Goal: Task Accomplishment & Management: Manage account settings

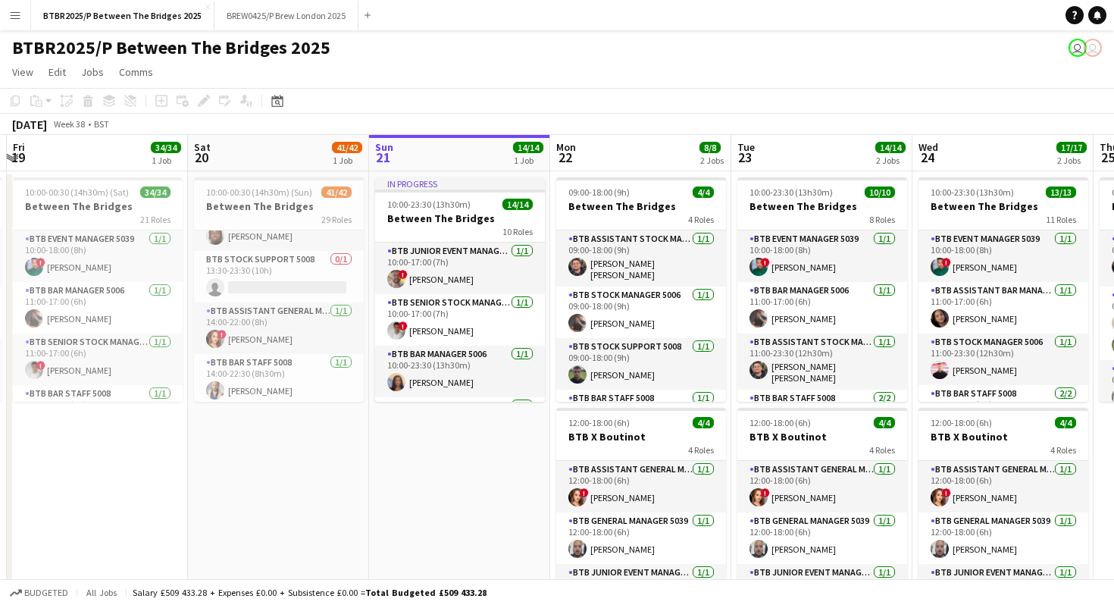
scroll to position [0, 541]
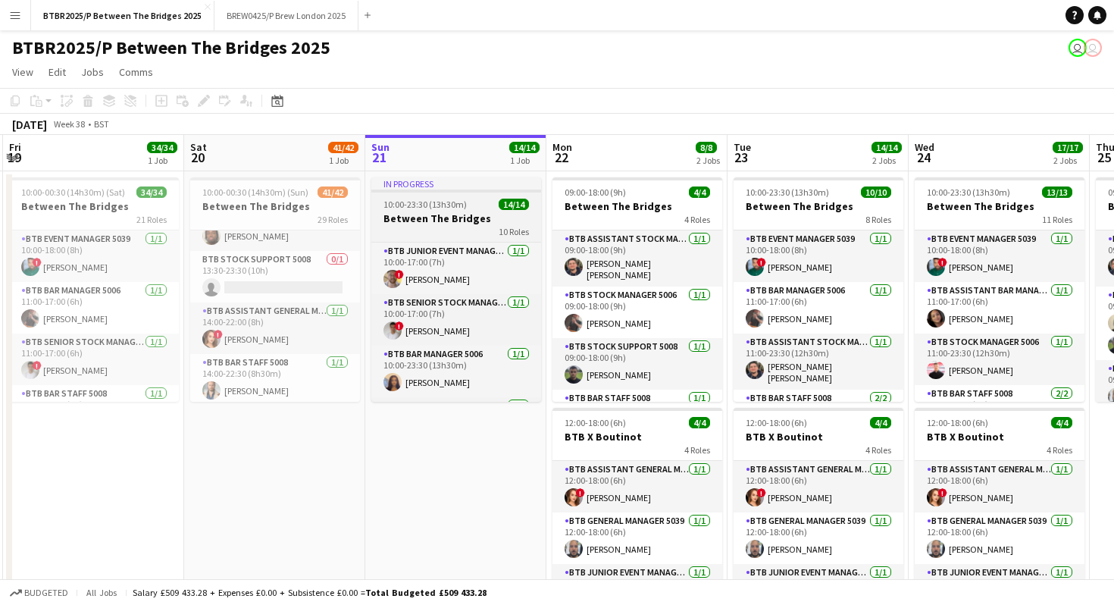
click at [442, 227] on div "10 Roles" at bounding box center [456, 231] width 170 height 12
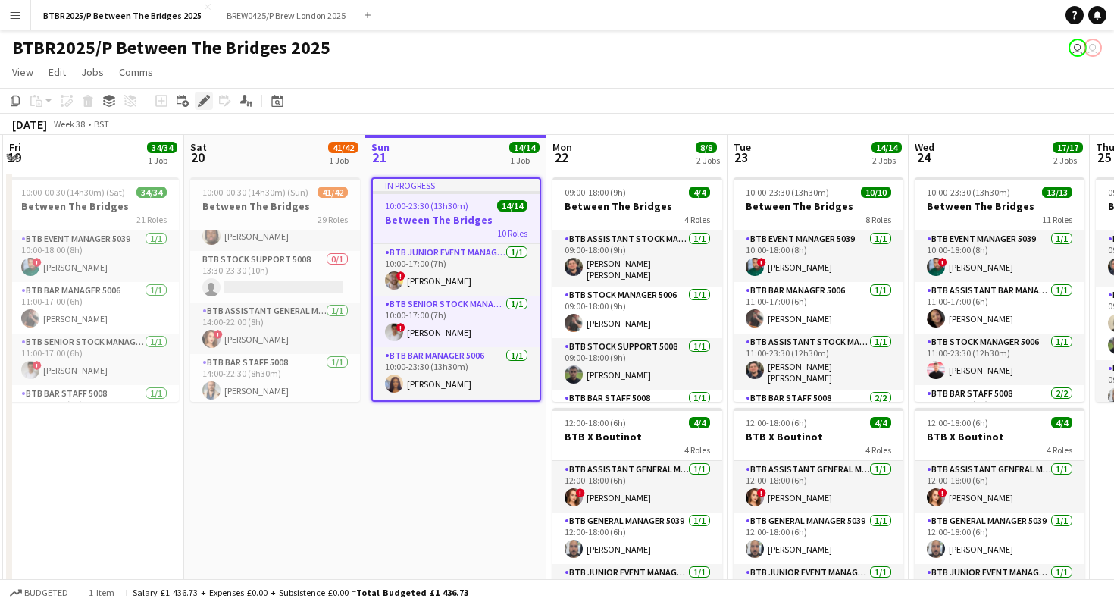
click at [205, 98] on icon at bounding box center [203, 101] width 8 height 8
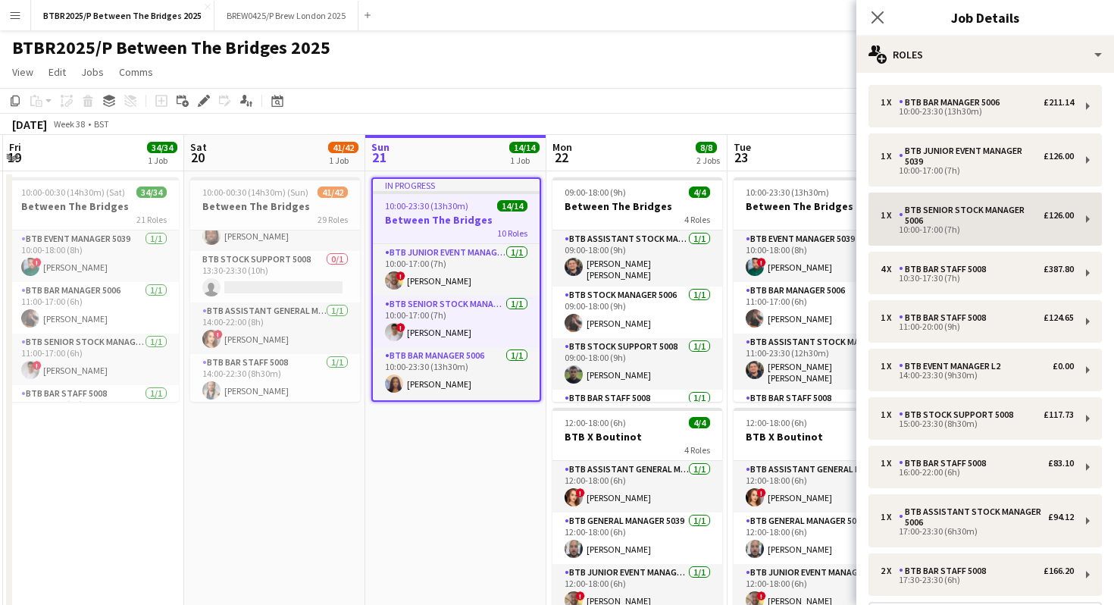
scroll to position [145, 0]
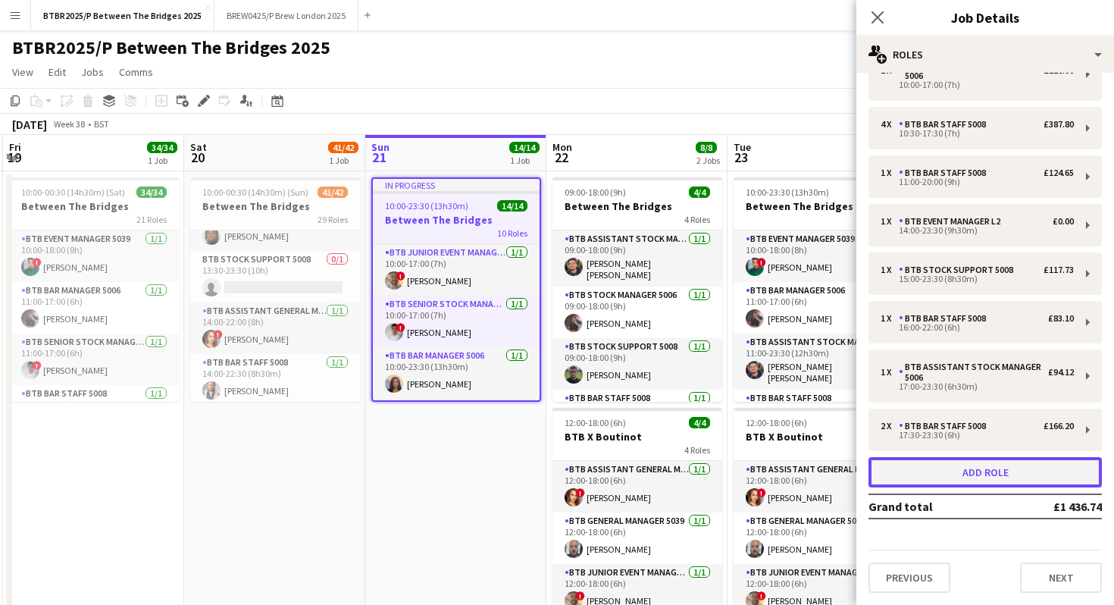
click at [976, 471] on button "Add role" at bounding box center [985, 472] width 233 height 30
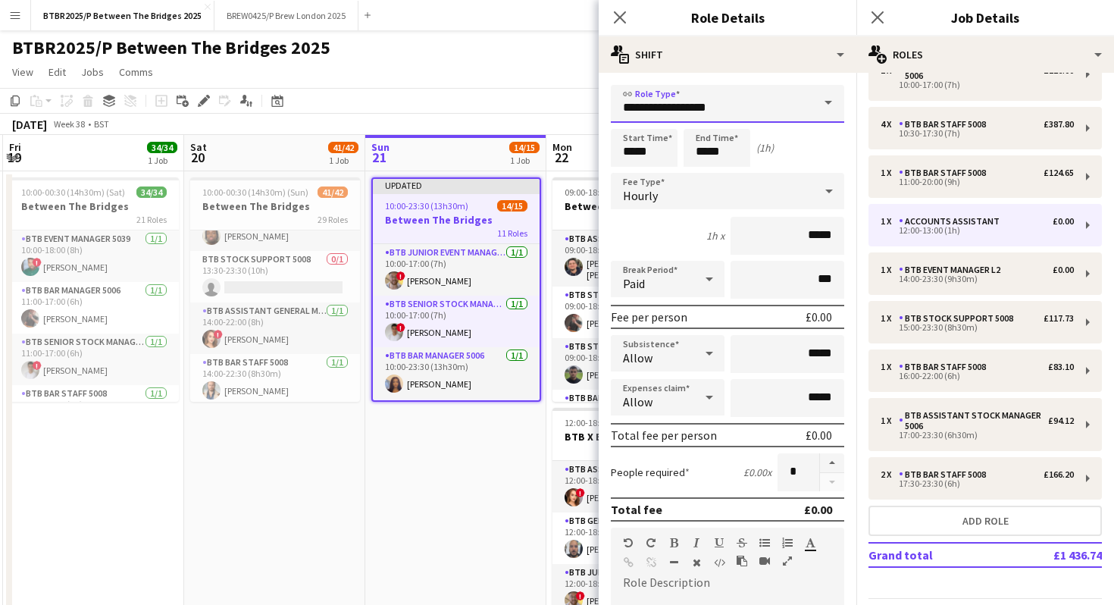
drag, startPoint x: 742, startPoint y: 111, endPoint x: 586, endPoint y: 108, distance: 156.2
click at [586, 108] on body "Menu Boards Boards Boards All jobs Status Workforce Workforce My Workforce Recr…" at bounding box center [557, 344] width 1114 height 688
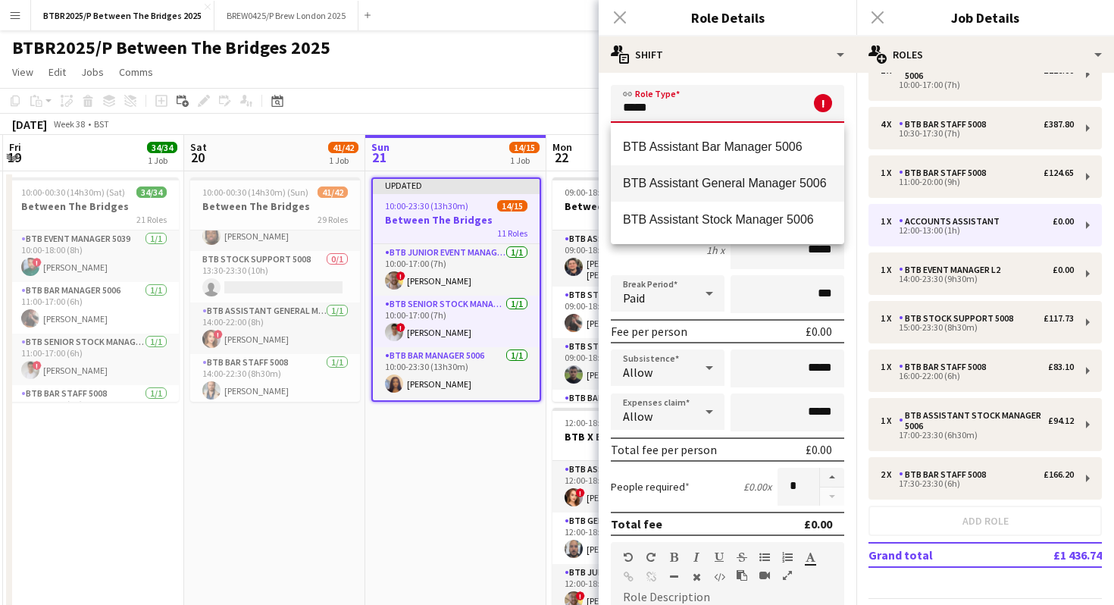
click at [631, 180] on span "BTB Assistant General Manager 5006" at bounding box center [727, 183] width 209 height 14
type input "**********"
type input "******"
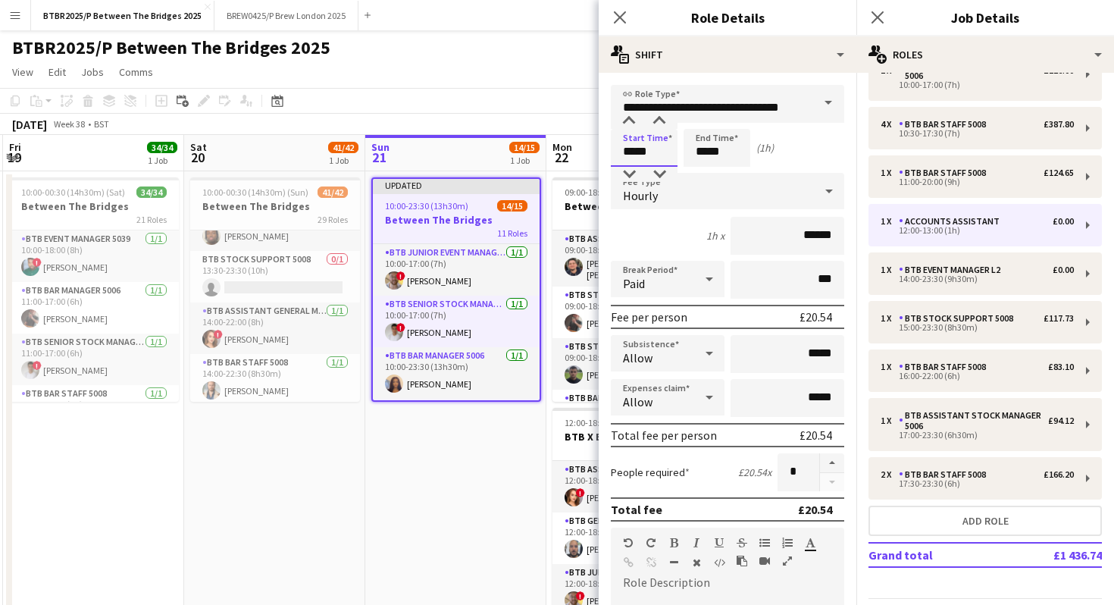
drag, startPoint x: 659, startPoint y: 152, endPoint x: 592, endPoint y: 152, distance: 66.7
click at [592, 152] on body "Menu Boards Boards Boards All jobs Status Workforce Workforce My Workforce Recr…" at bounding box center [557, 344] width 1114 height 688
type input "*****"
click at [516, 61] on app-page-menu "View Day view expanded Day view collapsed Month view Date picker Jump to [DATE]…" at bounding box center [557, 73] width 1114 height 29
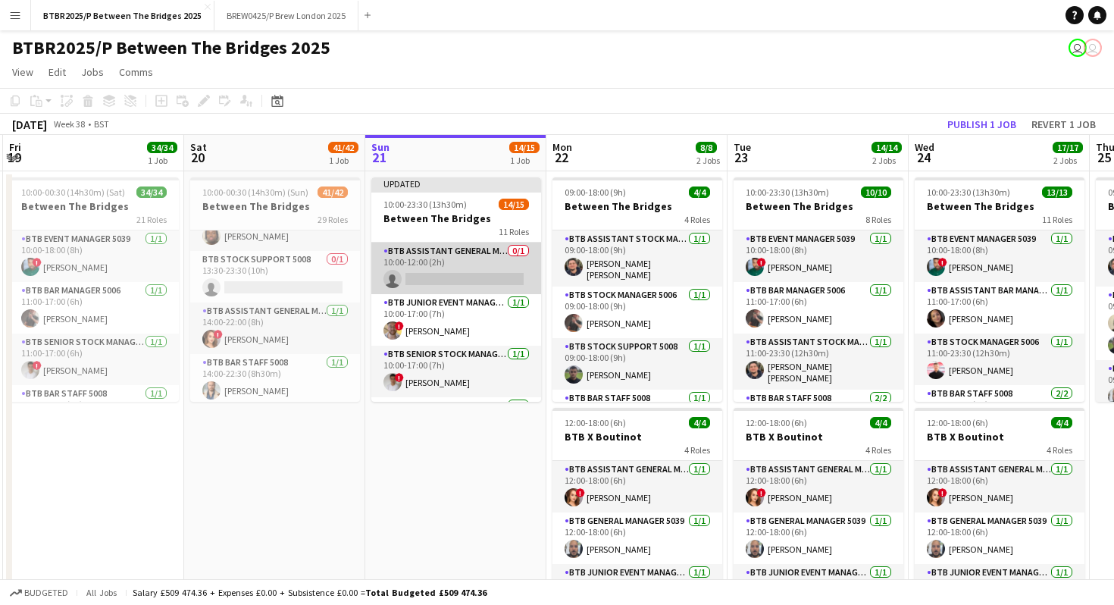
click at [475, 265] on app-card-role "BTB Assistant General Manager 5006 0/1 10:00-12:00 (2h) single-neutral-actions" at bounding box center [456, 269] width 170 height 52
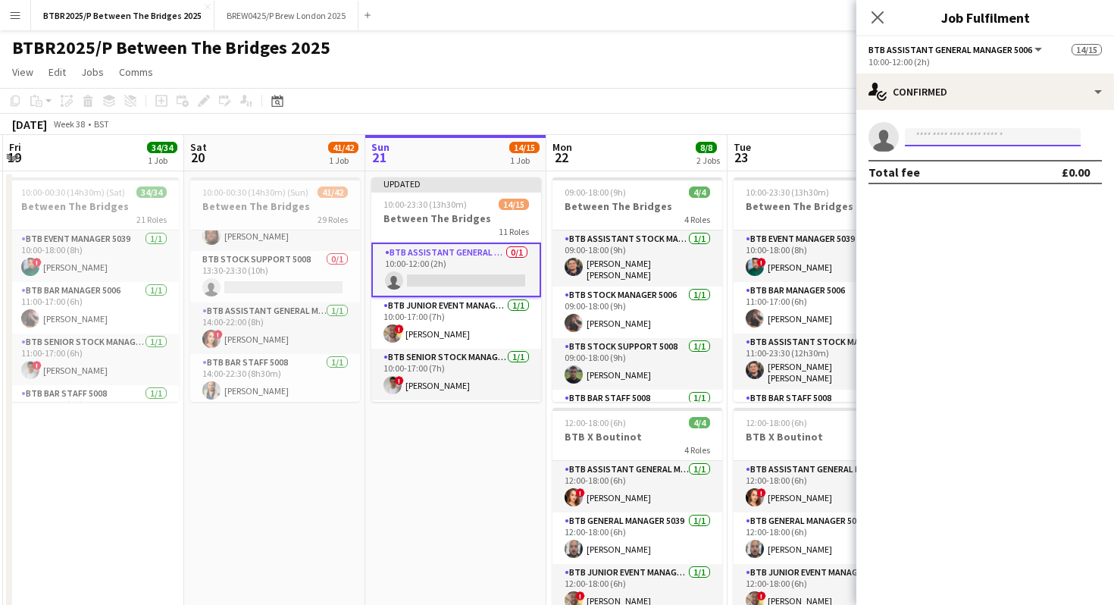
click at [945, 140] on input at bounding box center [993, 137] width 176 height 18
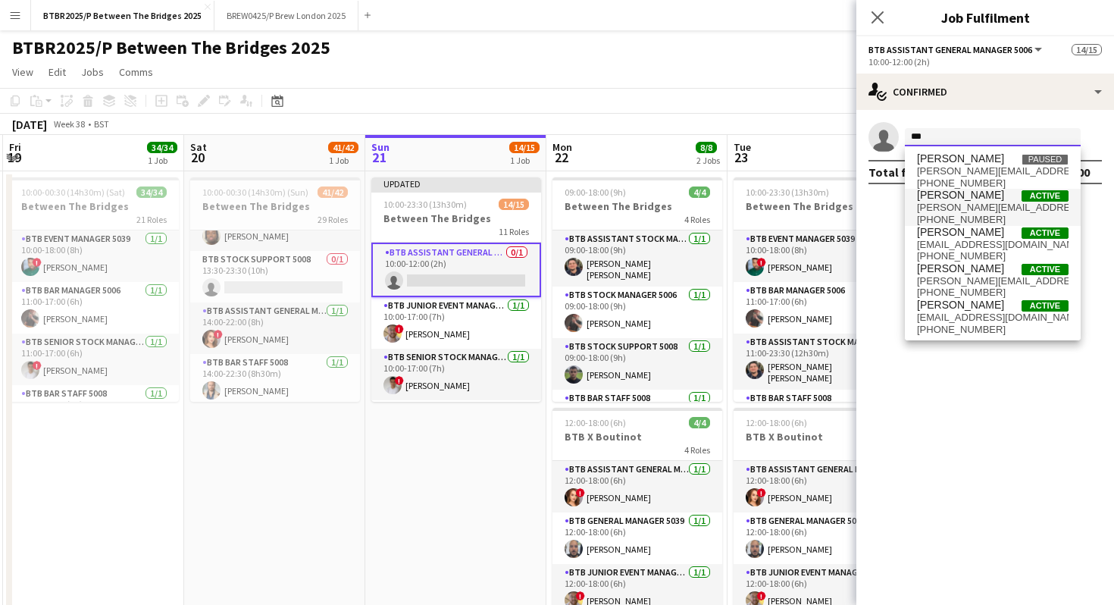
type input "***"
click at [960, 206] on span "[PERSON_NAME][EMAIL_ADDRESS][DOMAIN_NAME]" at bounding box center [993, 208] width 152 height 12
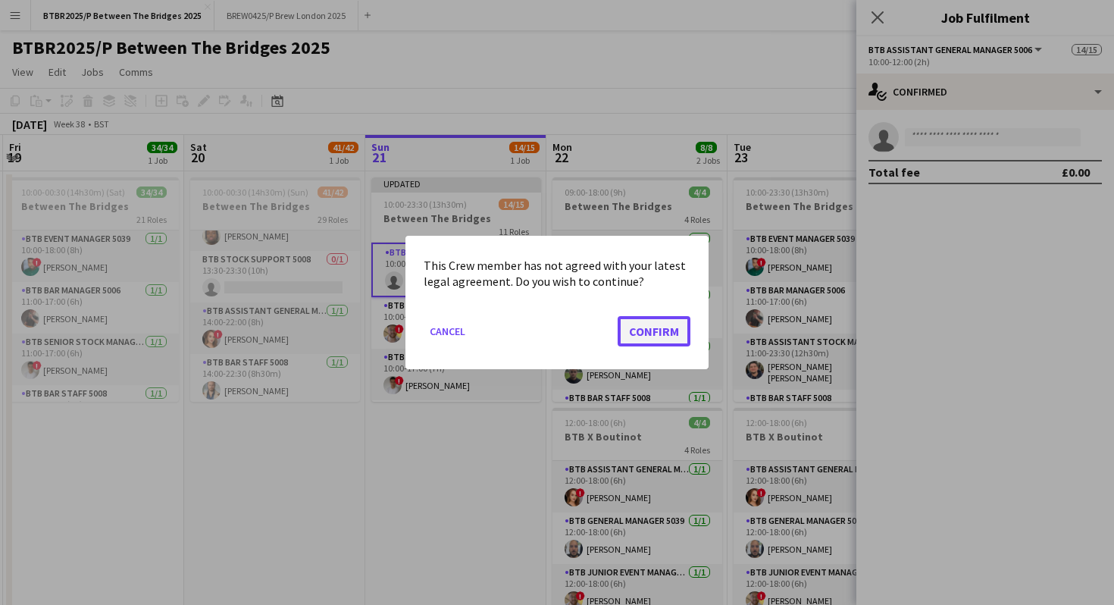
click at [655, 325] on button "Confirm" at bounding box center [654, 331] width 73 height 30
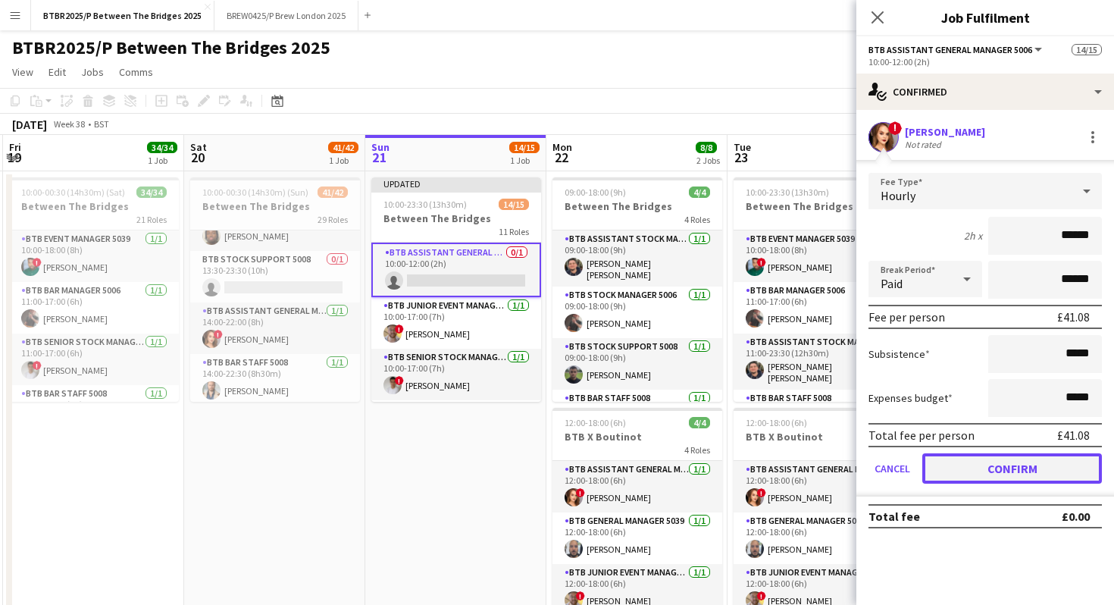
click at [1024, 476] on button "Confirm" at bounding box center [1013, 468] width 180 height 30
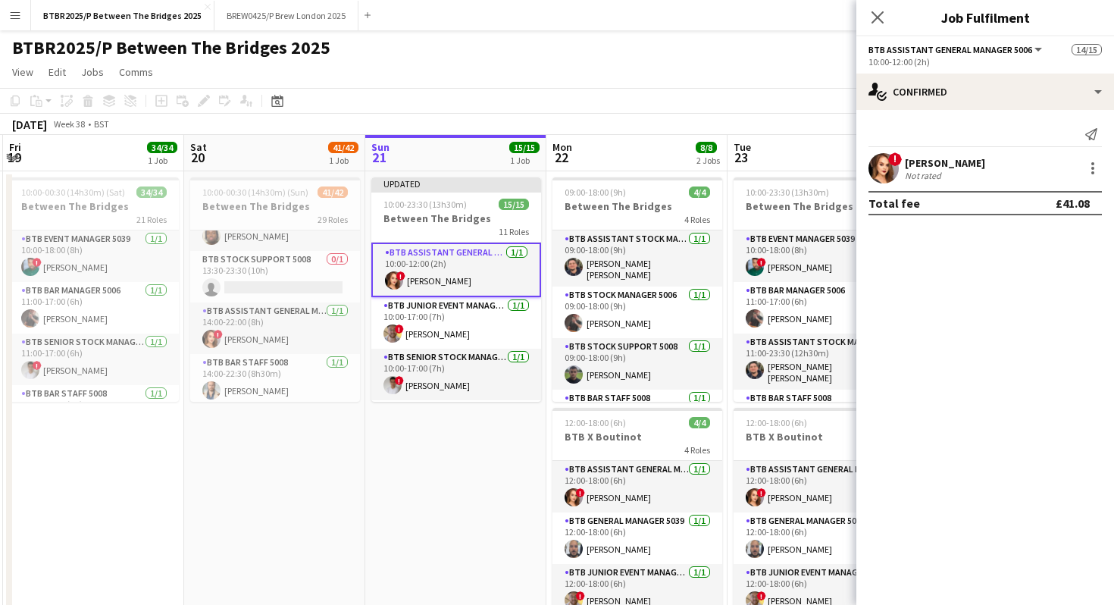
click at [768, 69] on app-page-menu "View Day view expanded Day view collapsed Month view Date picker Jump to [DATE]…" at bounding box center [557, 73] width 1114 height 29
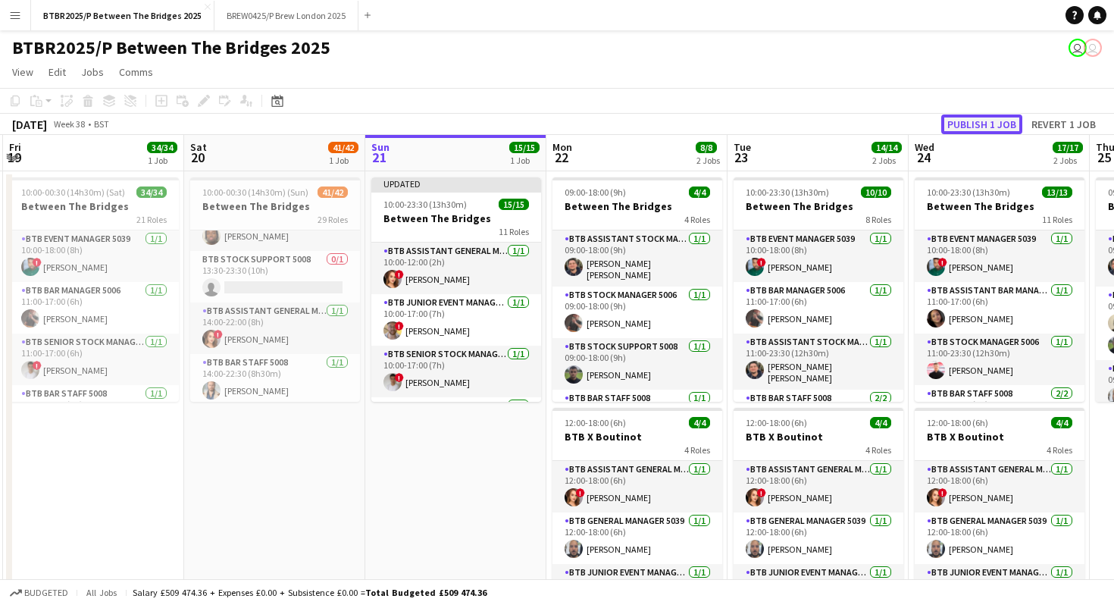
click at [984, 118] on button "Publish 1 job" at bounding box center [982, 124] width 81 height 20
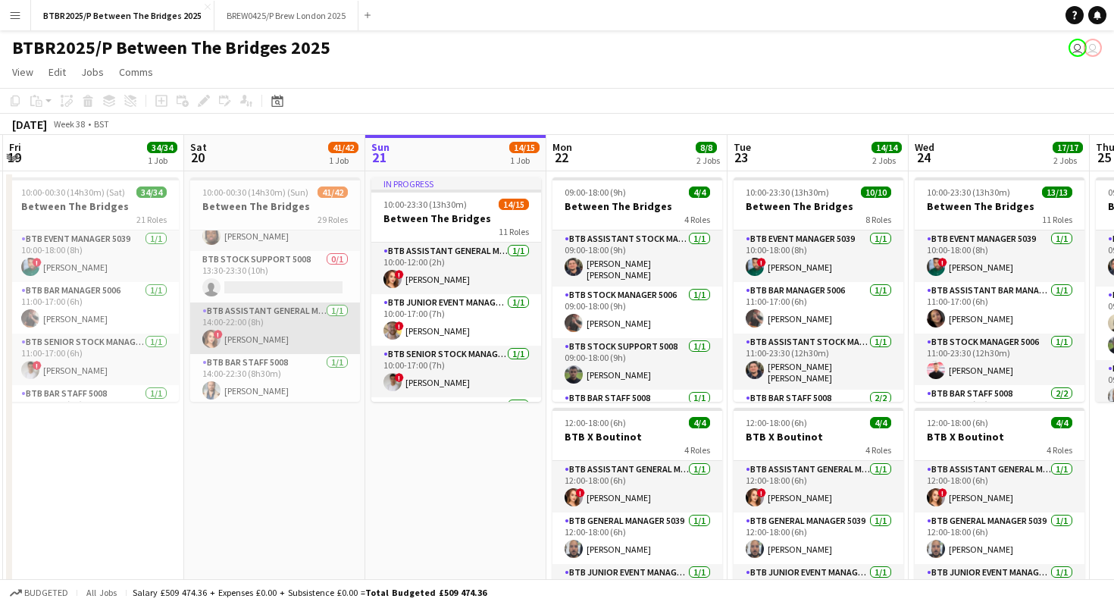
scroll to position [0, 451]
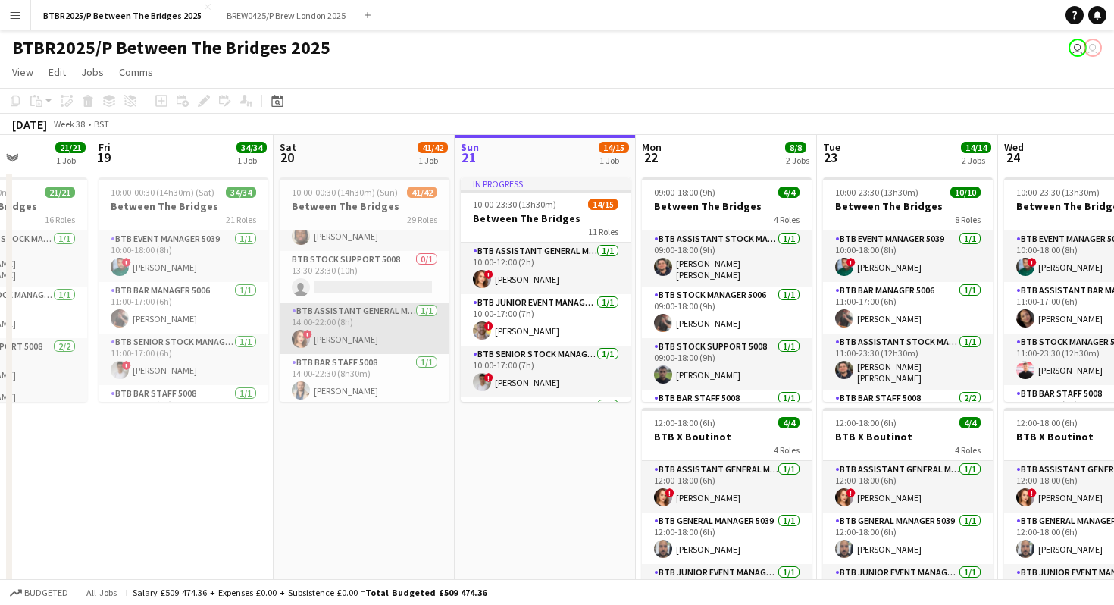
click at [371, 321] on app-card-role "BTB Assistant General Manager 5006 [DATE] 14:00-22:00 (8h) ! [PERSON_NAME]" at bounding box center [365, 328] width 170 height 52
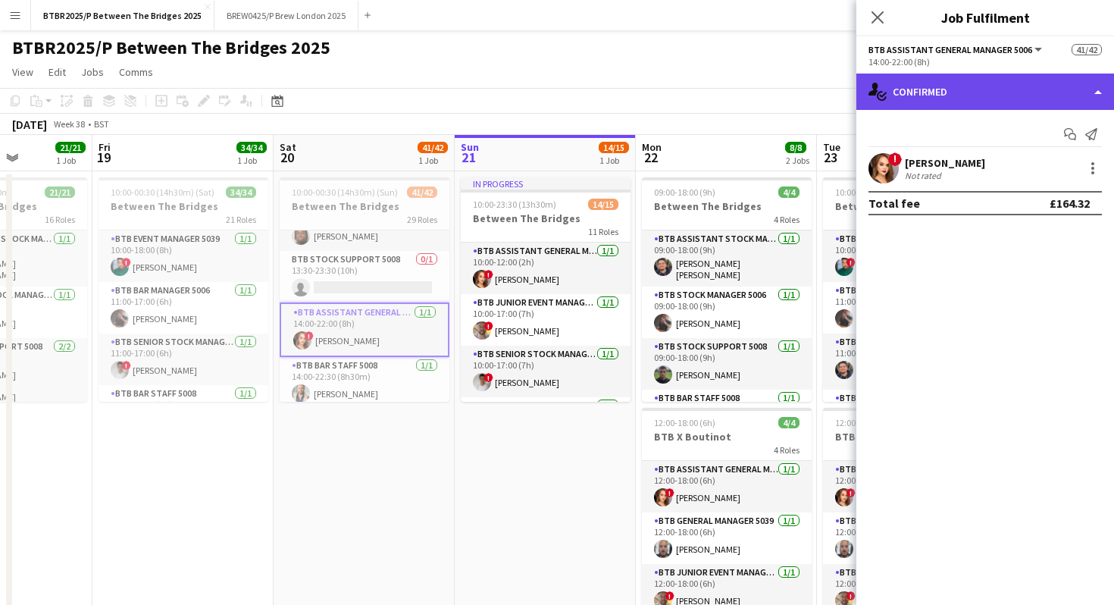
click at [972, 95] on div "single-neutral-actions-check-2 Confirmed" at bounding box center [986, 92] width 258 height 36
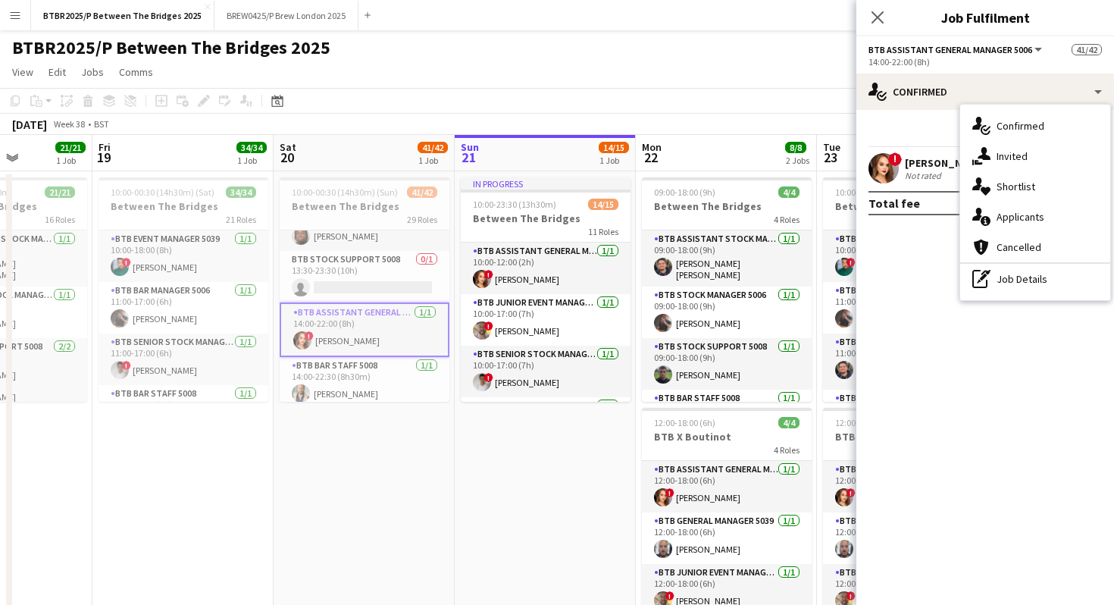
click at [905, 127] on div "Start chat Send notification" at bounding box center [985, 134] width 233 height 25
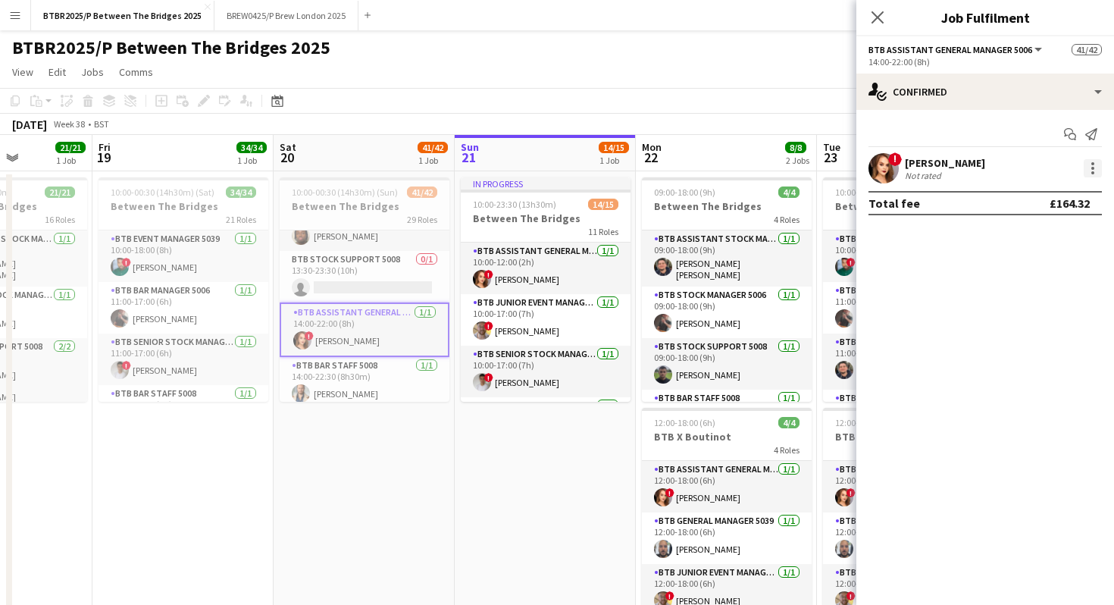
click at [1095, 165] on div at bounding box center [1093, 168] width 18 height 18
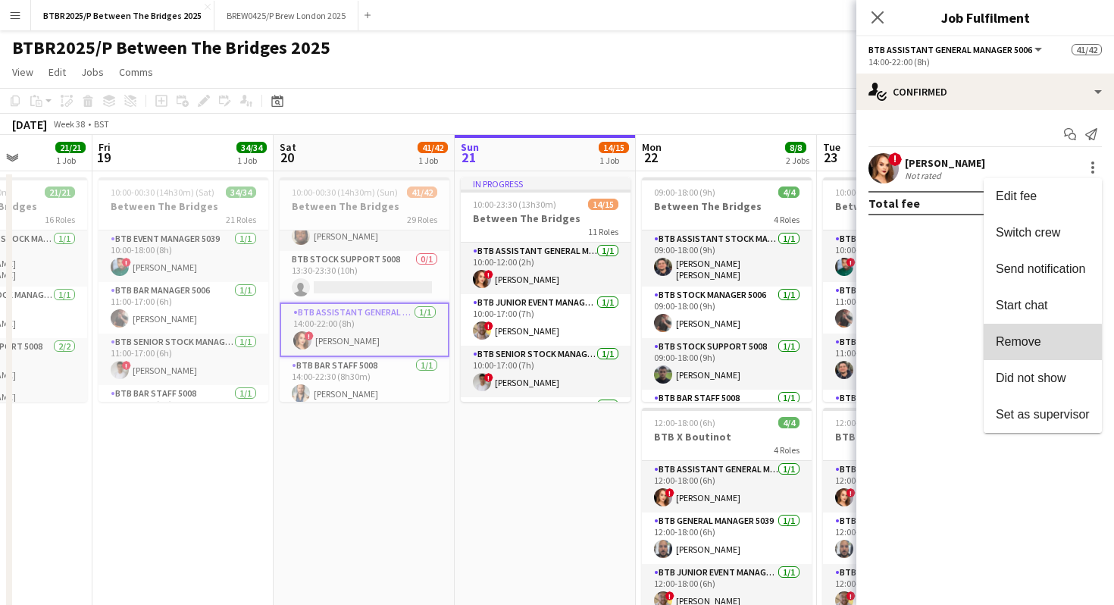
click at [1023, 343] on span "Remove" at bounding box center [1018, 341] width 45 height 13
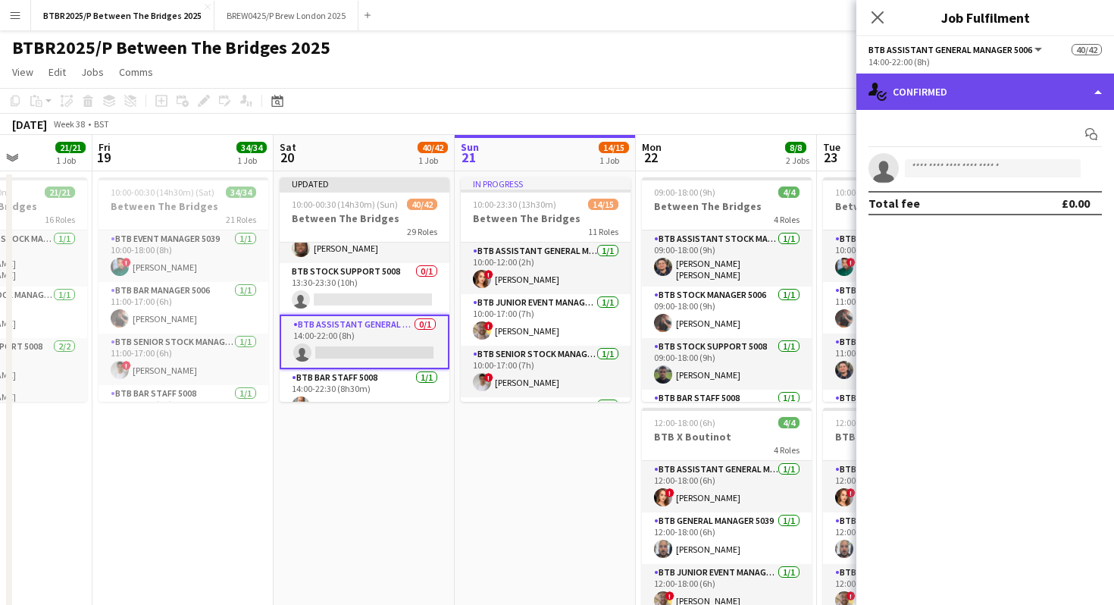
click at [992, 92] on div "single-neutral-actions-check-2 Confirmed" at bounding box center [986, 92] width 258 height 36
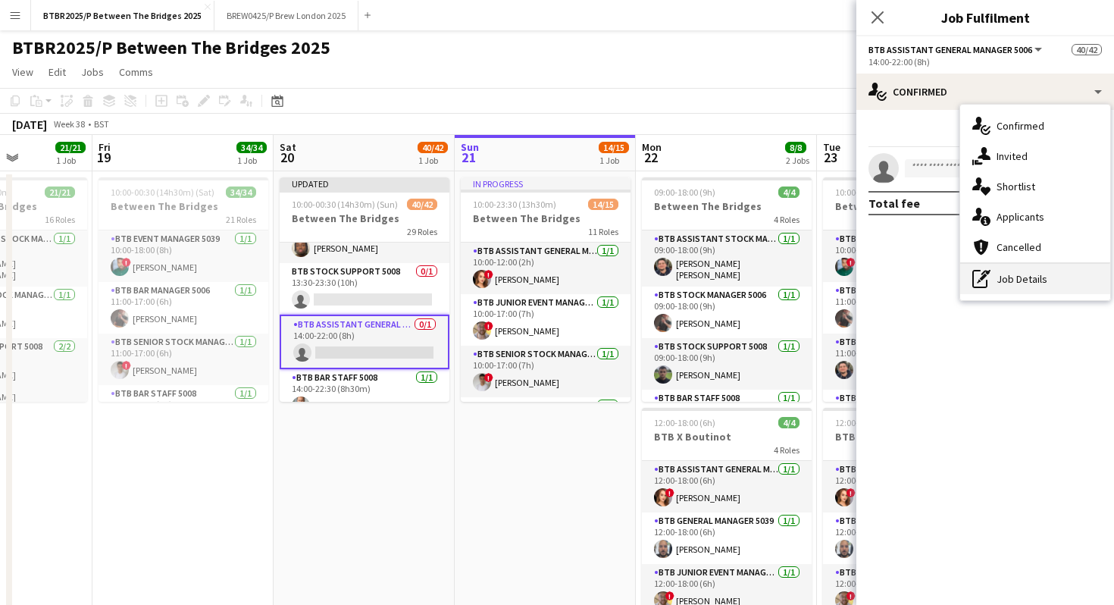
click at [1008, 274] on div "pen-write Job Details" at bounding box center [1036, 279] width 150 height 30
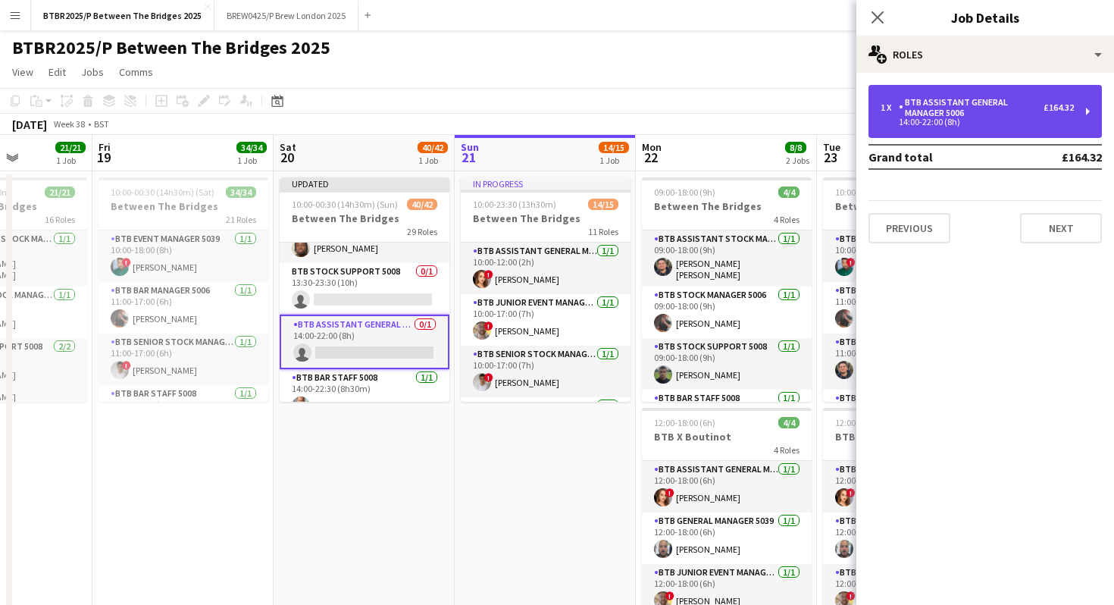
click at [992, 110] on div "BTB Assistant General Manager 5006" at bounding box center [971, 107] width 145 height 21
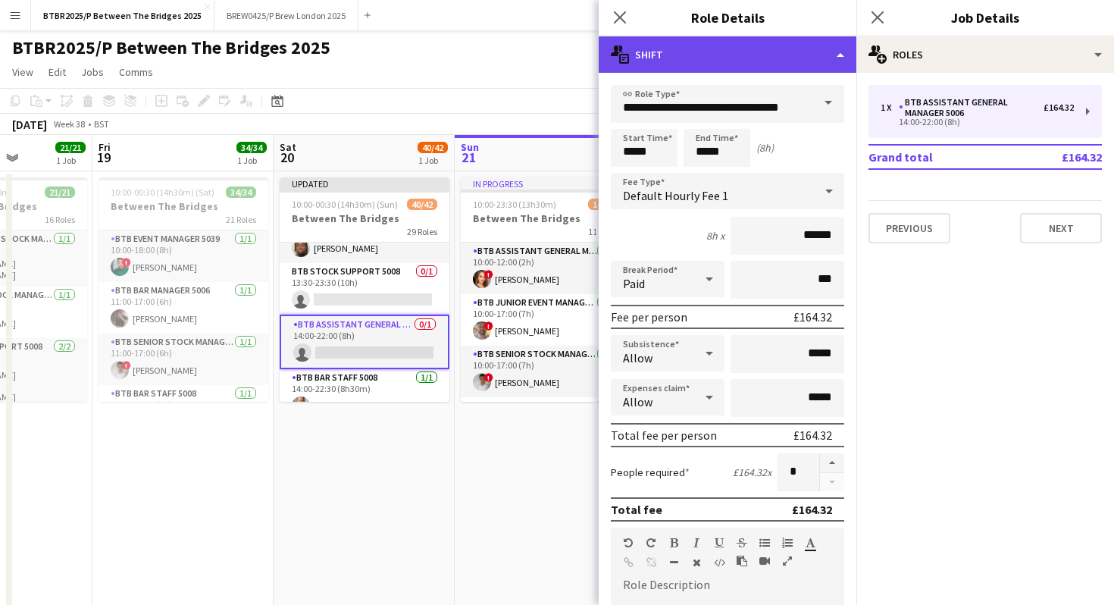
click at [795, 52] on div "multiple-actions-text Shift" at bounding box center [728, 54] width 258 height 36
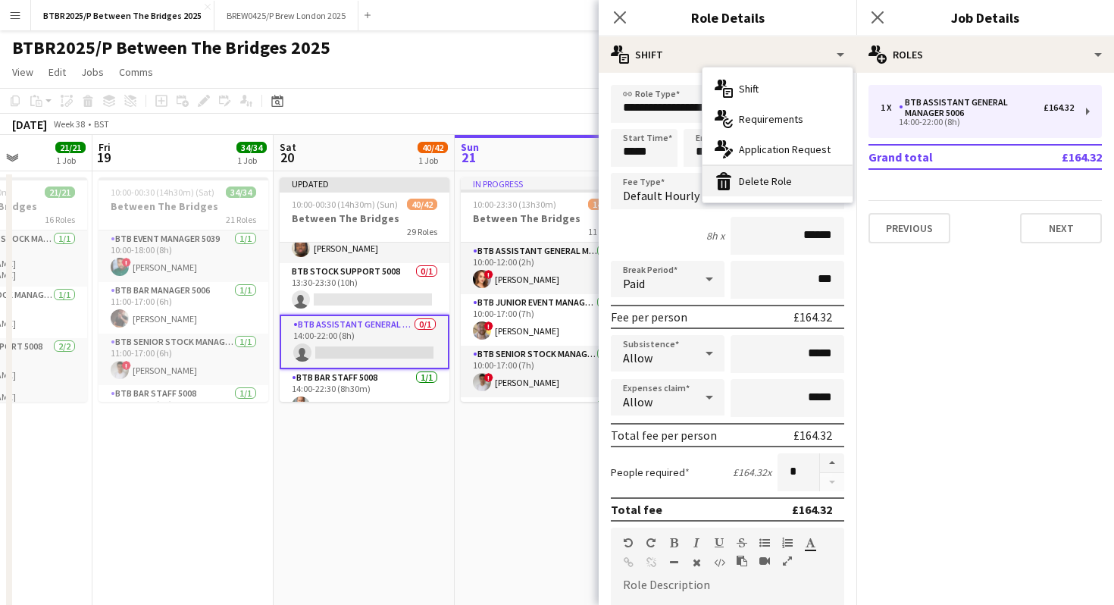
click at [793, 183] on div "bin-2 Delete Role" at bounding box center [778, 181] width 150 height 30
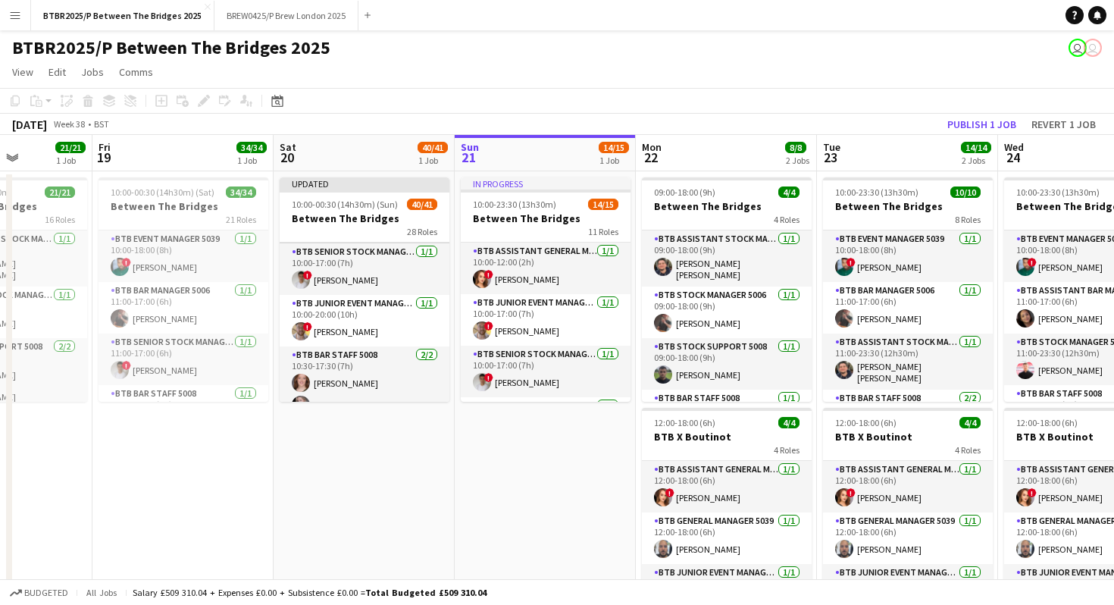
scroll to position [0, 0]
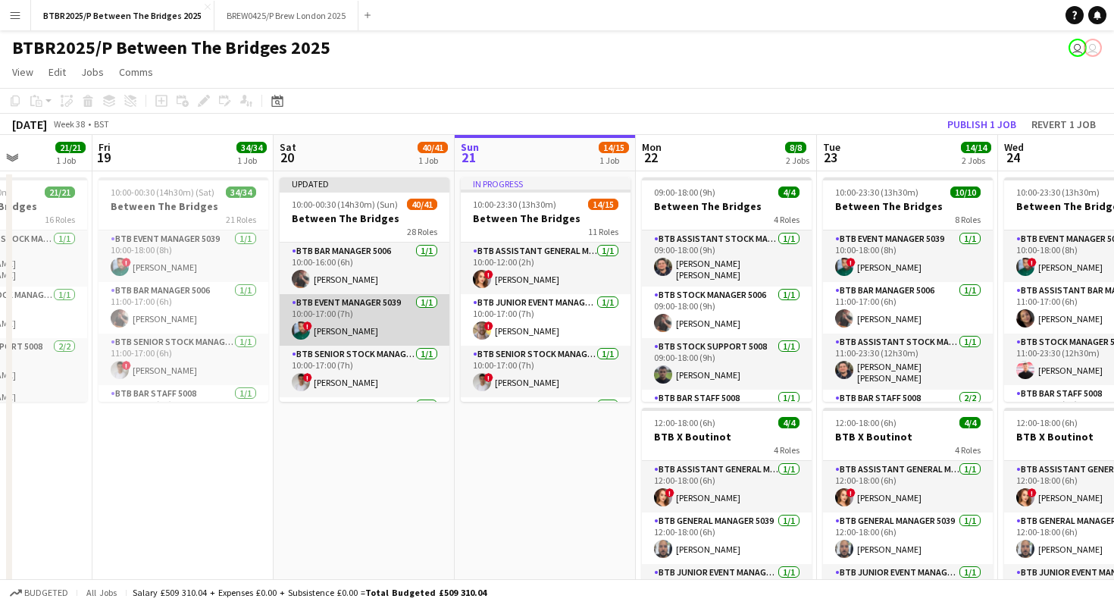
click at [356, 317] on app-card-role "BTB Event Manager 5039 [DATE] 10:00-17:00 (7h) ! [PERSON_NAME]" at bounding box center [365, 320] width 170 height 52
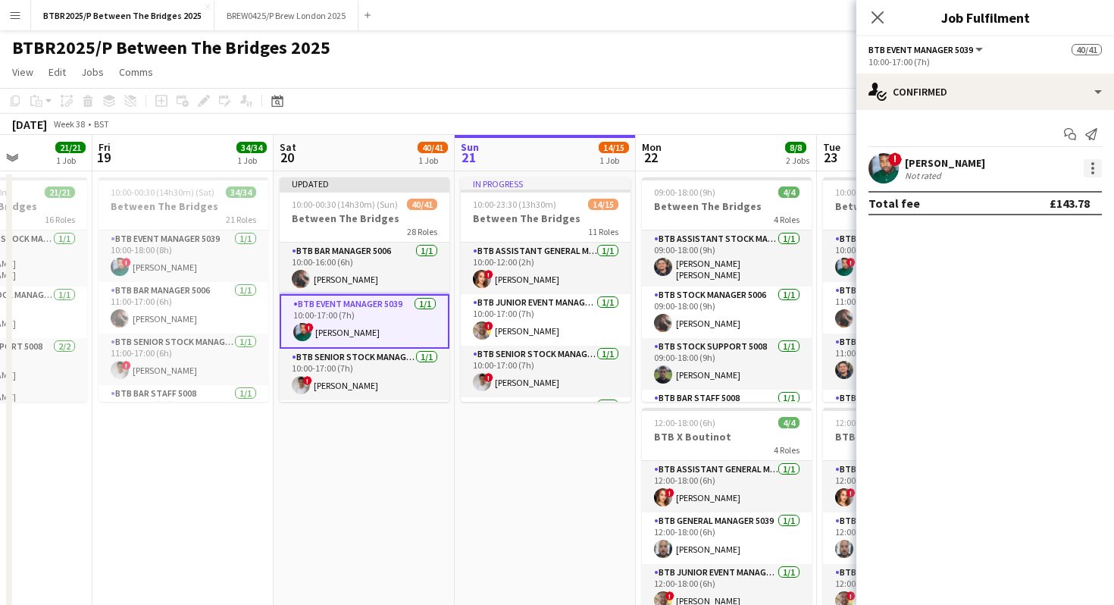
click at [1096, 168] on div at bounding box center [1093, 168] width 18 height 18
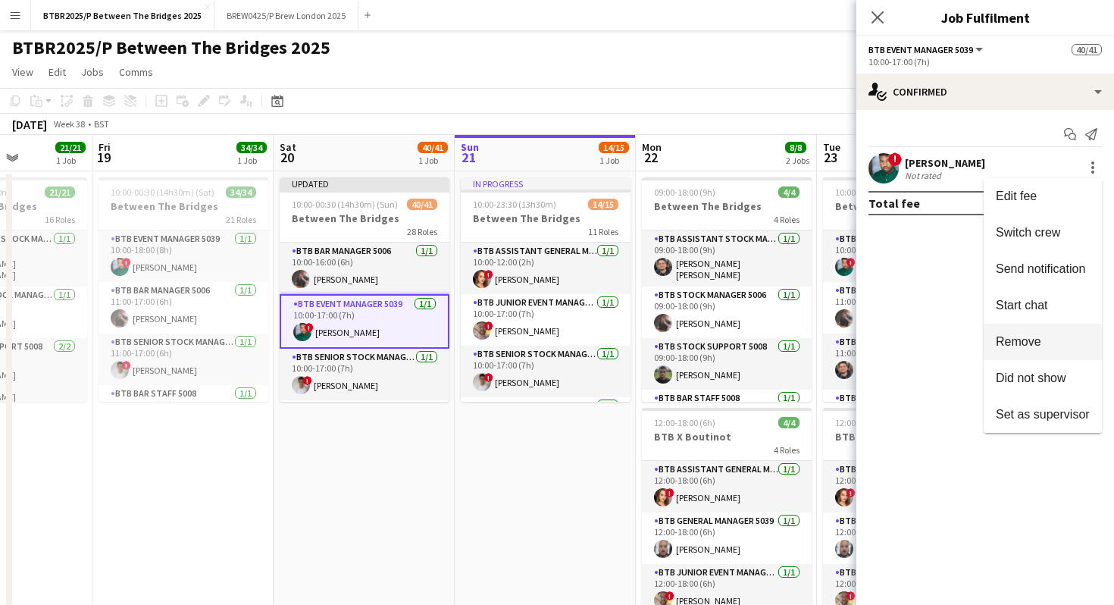
click at [1041, 339] on span "Remove" at bounding box center [1018, 341] width 45 height 13
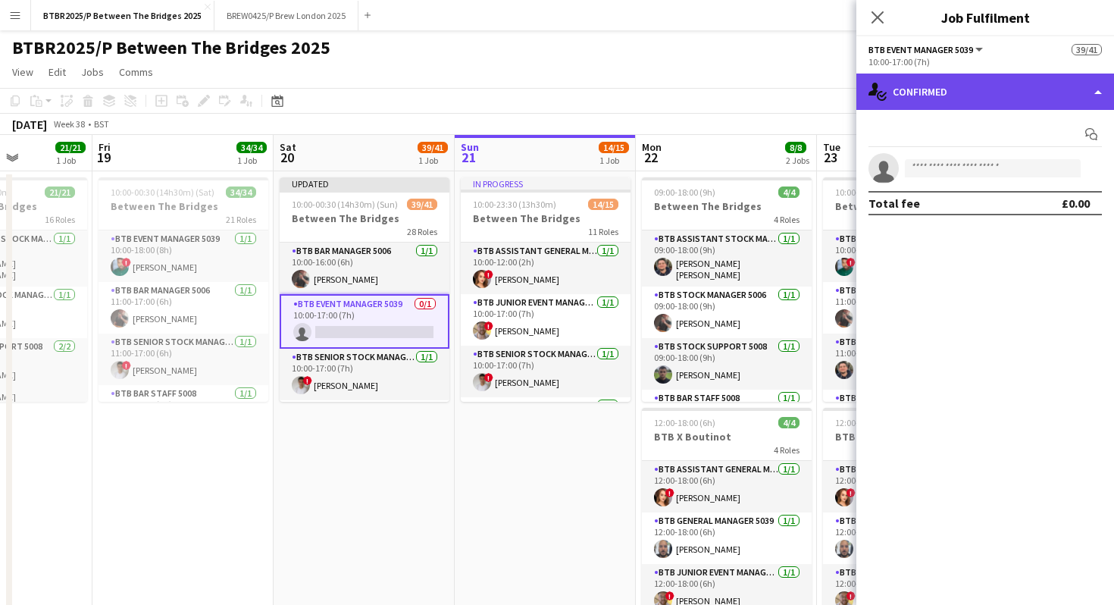
click at [995, 101] on div "single-neutral-actions-check-2 Confirmed" at bounding box center [986, 92] width 258 height 36
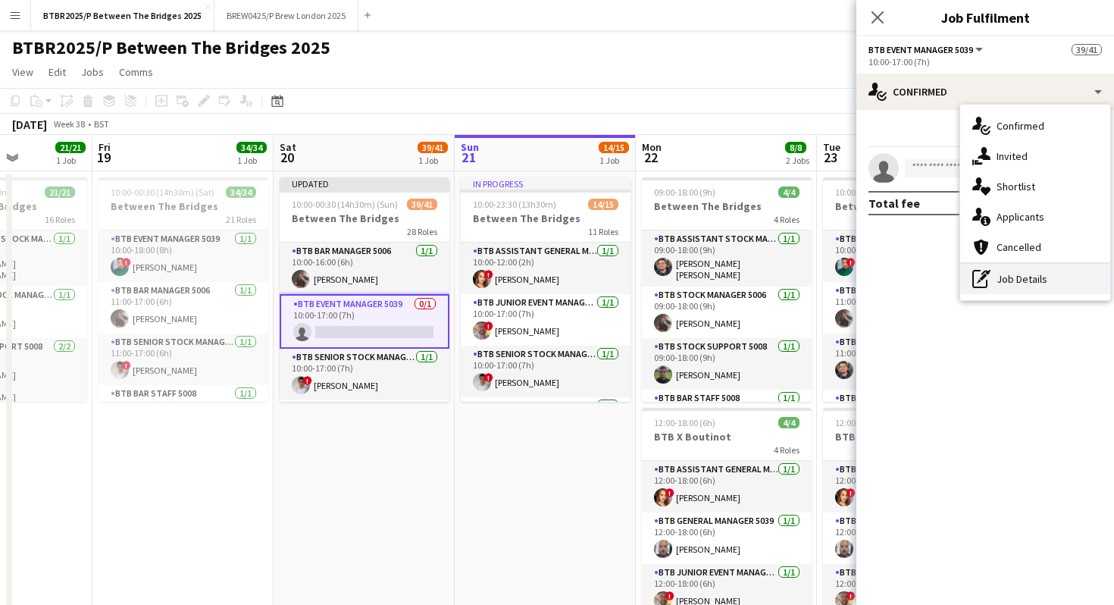
click at [1003, 284] on div "pen-write Job Details" at bounding box center [1036, 279] width 150 height 30
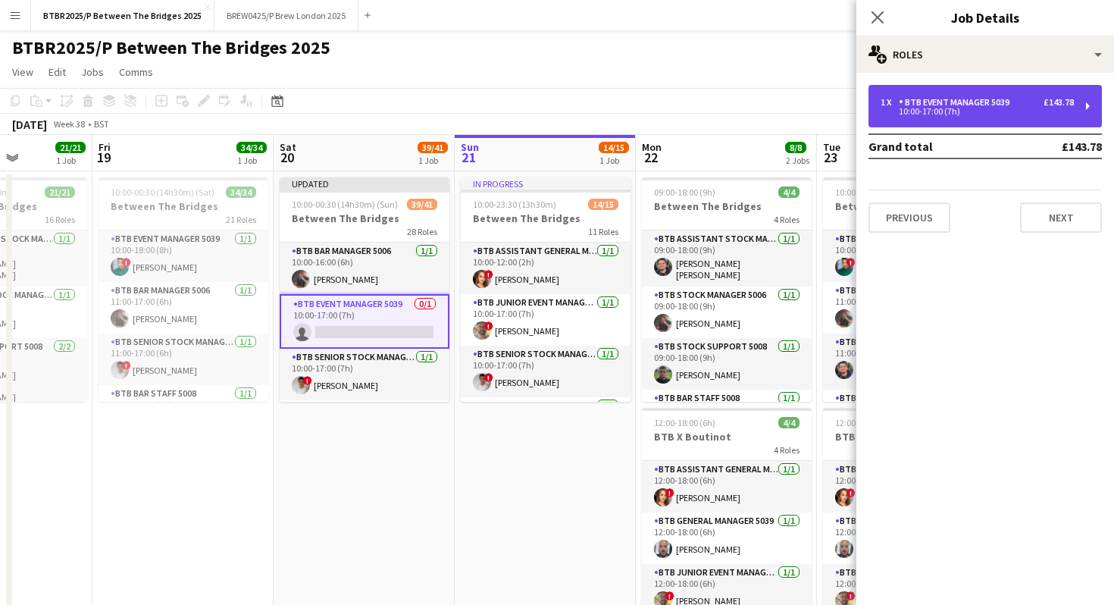
click at [996, 99] on div "BTB Event Manager 5039" at bounding box center [957, 102] width 117 height 11
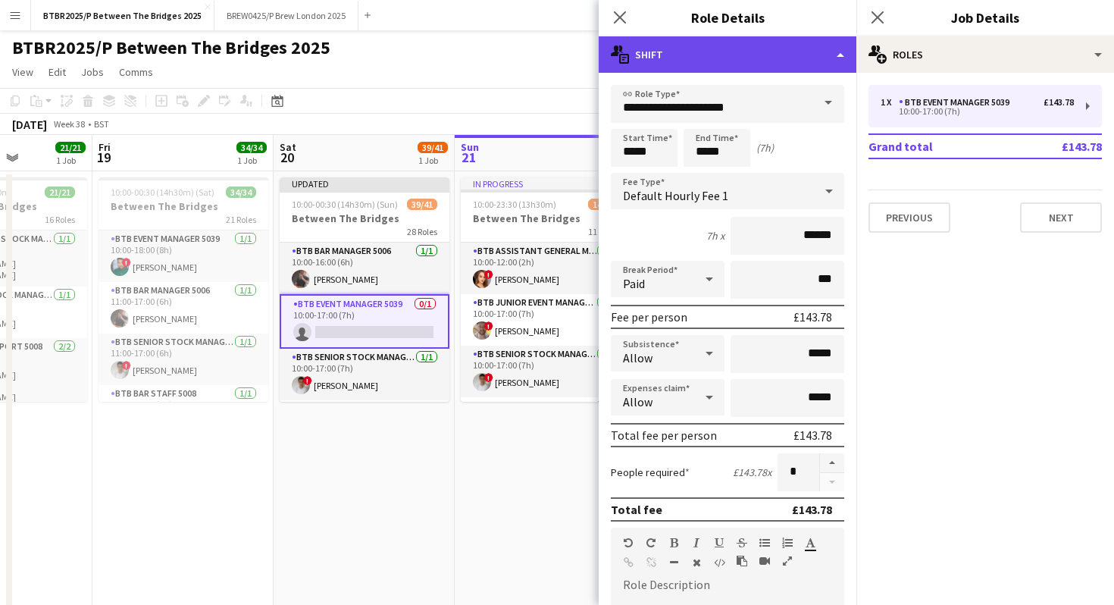
click at [791, 50] on div "multiple-actions-text Shift" at bounding box center [728, 54] width 258 height 36
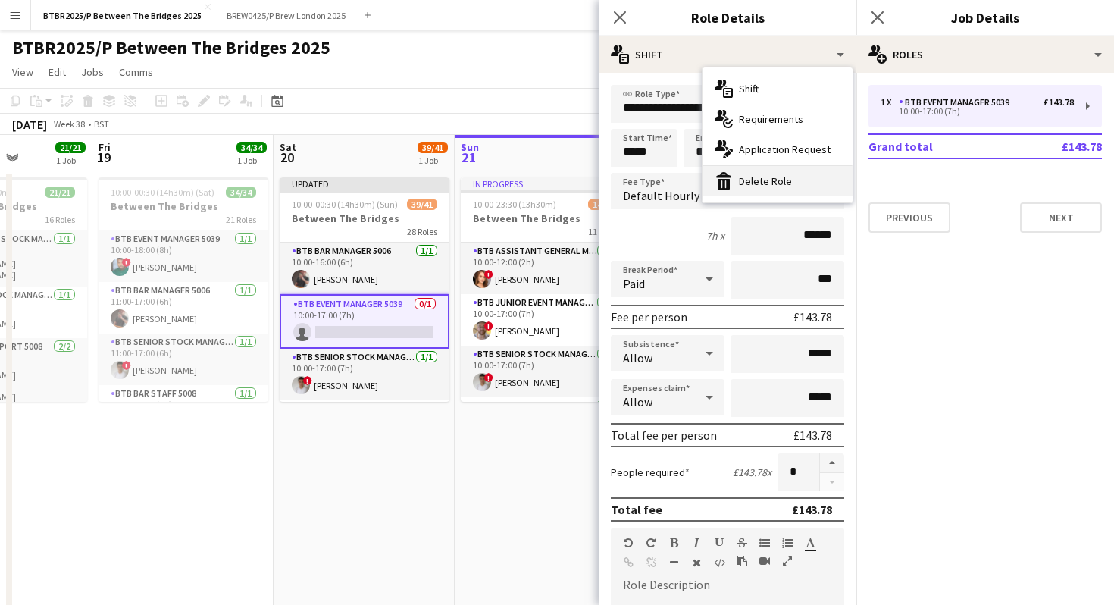
click at [778, 182] on div "bin-2 Delete Role" at bounding box center [778, 181] width 150 height 30
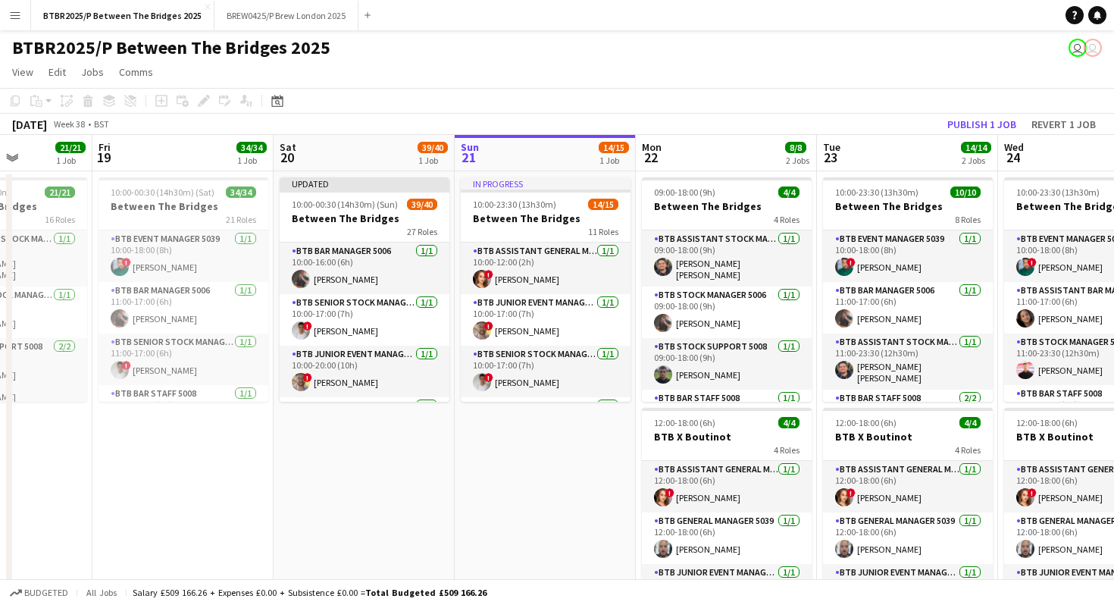
click at [613, 89] on app-toolbar "Copy Paste Paste Command V Paste with crew Command Shift V Paste linked Job [GE…" at bounding box center [557, 101] width 1114 height 26
click at [954, 126] on button "Publish 1 job" at bounding box center [982, 124] width 81 height 20
